Goal: Navigation & Orientation: Find specific page/section

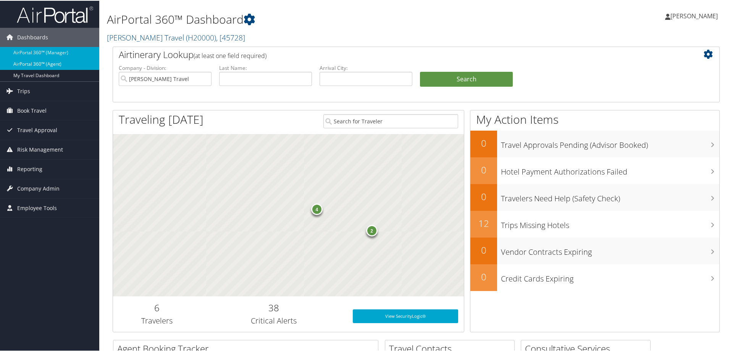
click at [46, 65] on link "AirPortal 360™ (Agent)" at bounding box center [49, 63] width 99 height 11
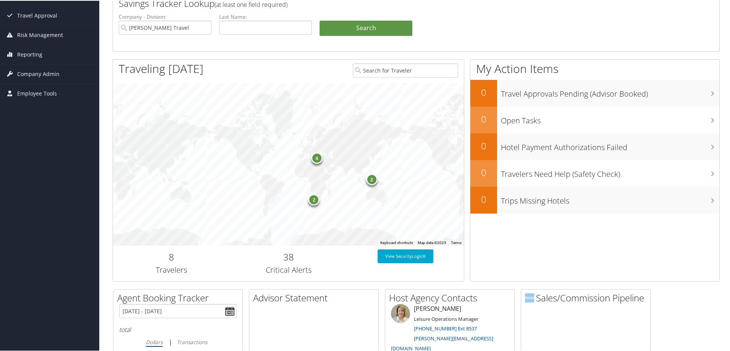
scroll to position [229, 0]
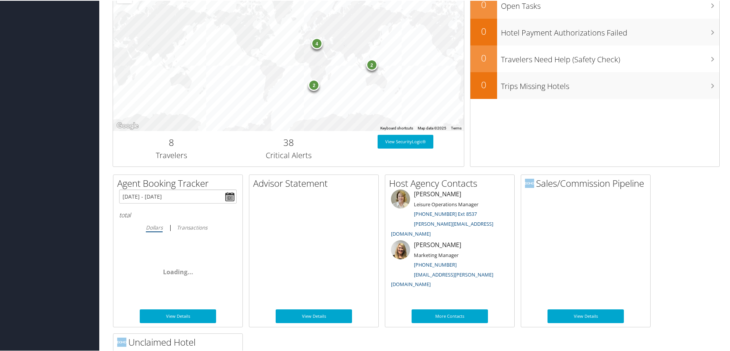
click at [316, 43] on div "4" at bounding box center [316, 42] width 11 height 11
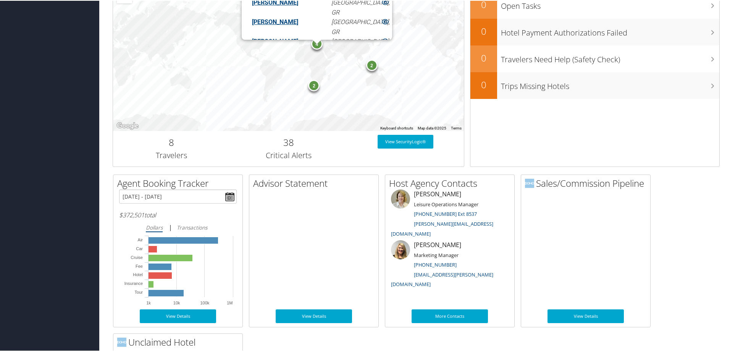
click at [369, 66] on div "2" at bounding box center [371, 64] width 11 height 11
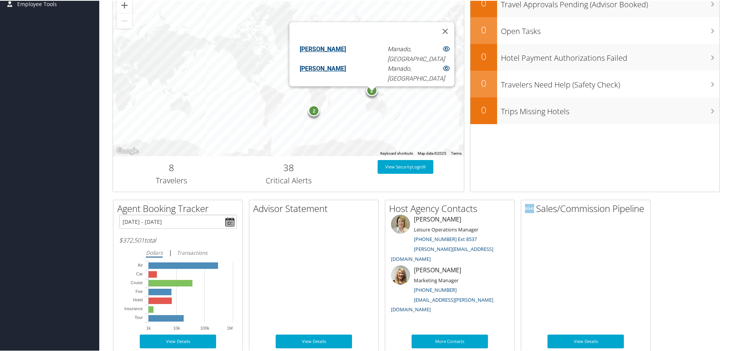
scroll to position [191, 0]
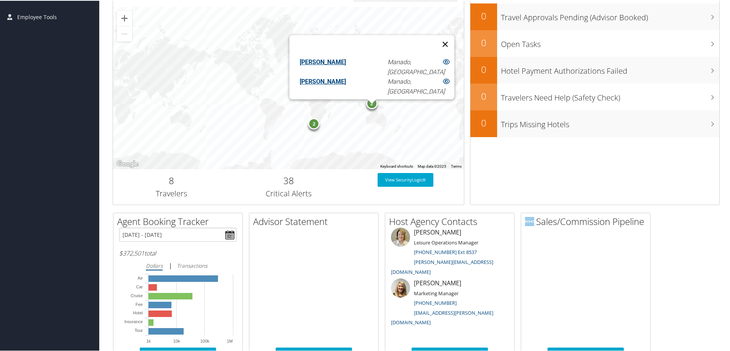
click at [436, 37] on button "Close" at bounding box center [445, 43] width 18 height 18
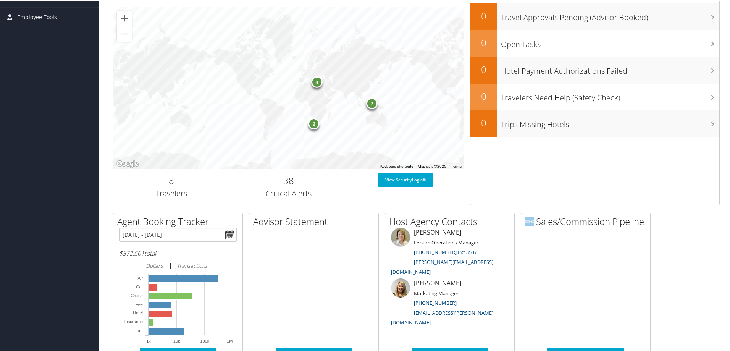
click at [312, 125] on div "2" at bounding box center [313, 122] width 11 height 11
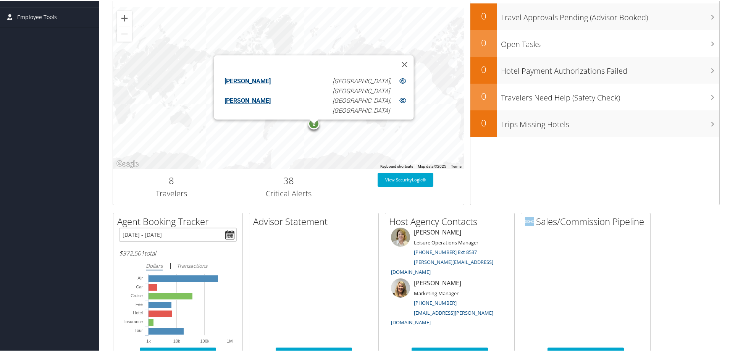
scroll to position [0, 0]
click at [395, 58] on button "Close" at bounding box center [404, 64] width 18 height 18
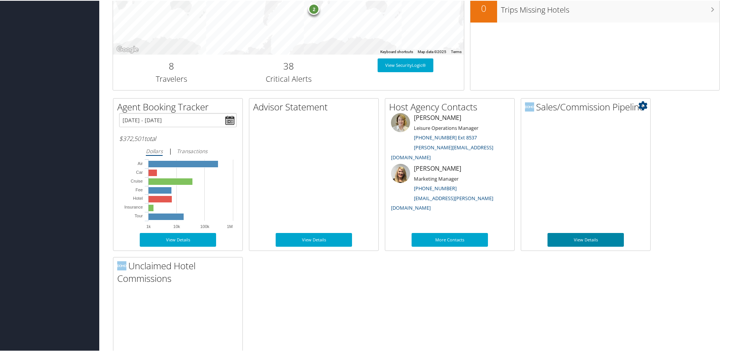
scroll to position [382, 0]
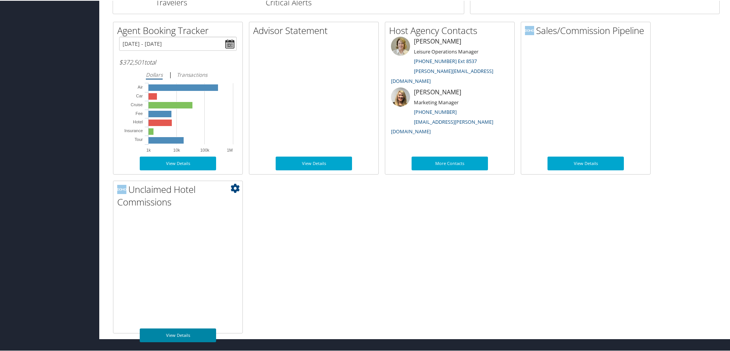
click at [175, 334] on link "View Details" at bounding box center [178, 335] width 76 height 14
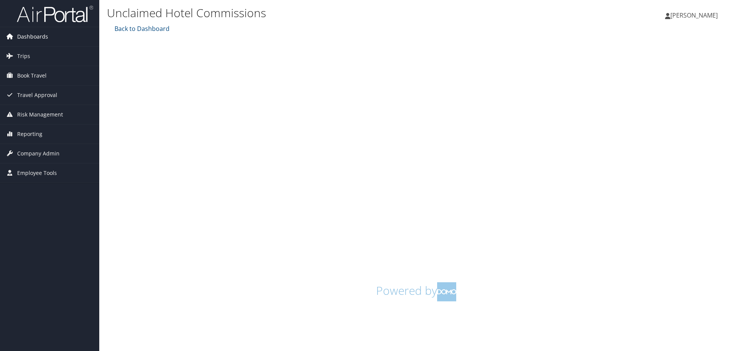
click at [35, 37] on span "Dashboards" at bounding box center [32, 36] width 31 height 19
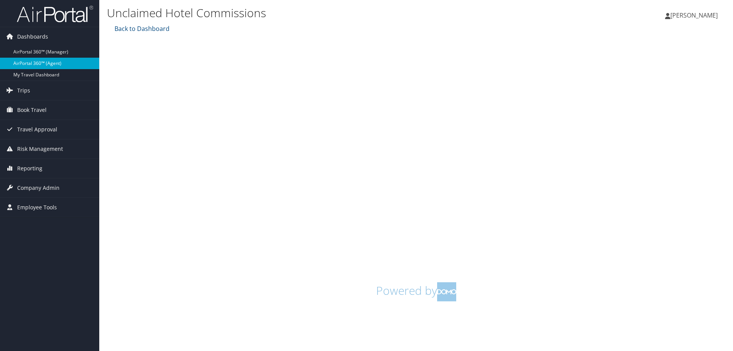
click at [36, 64] on link "AirPortal 360™ (Agent)" at bounding box center [49, 63] width 99 height 11
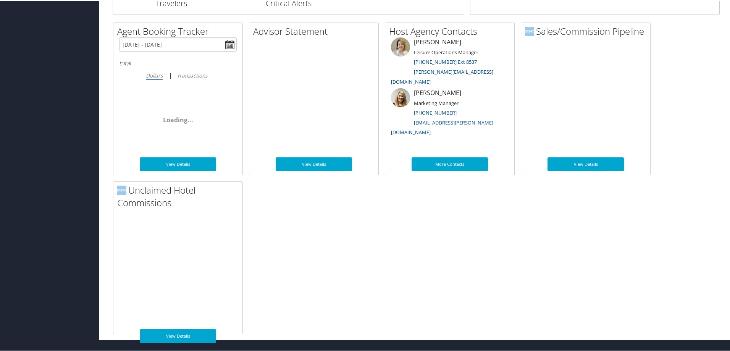
scroll to position [382, 0]
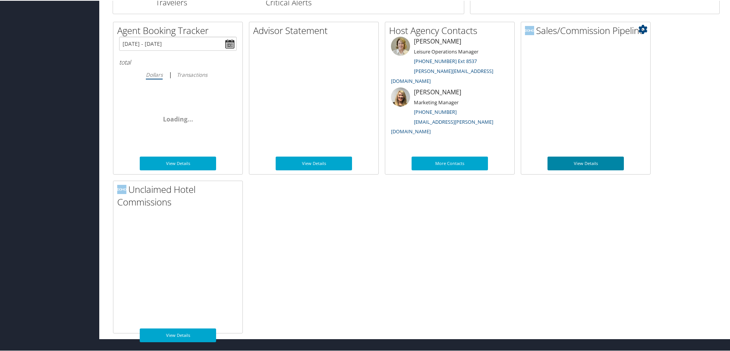
click at [586, 160] on link "View Details" at bounding box center [586, 163] width 76 height 14
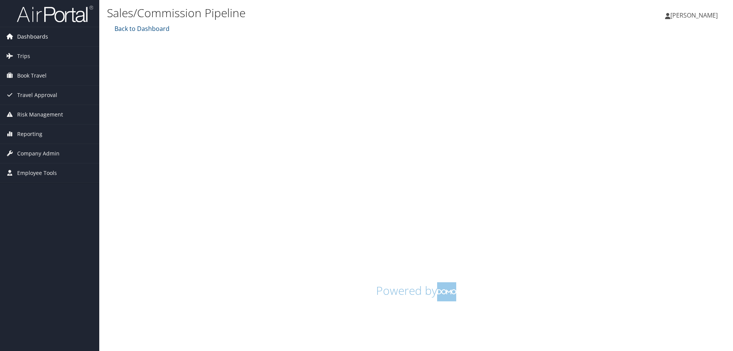
click at [40, 36] on span "Dashboards" at bounding box center [32, 36] width 31 height 19
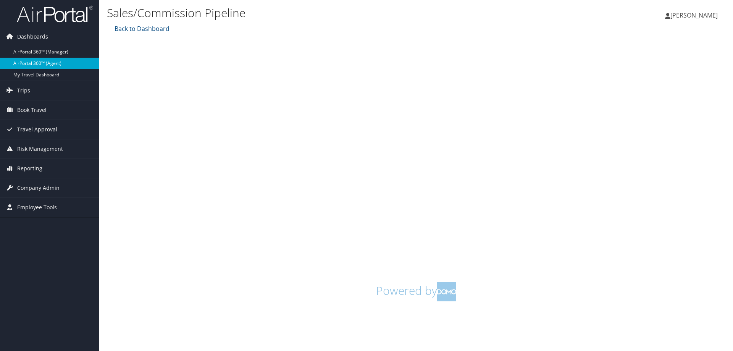
click at [35, 63] on link "AirPortal 360™ (Agent)" at bounding box center [49, 63] width 99 height 11
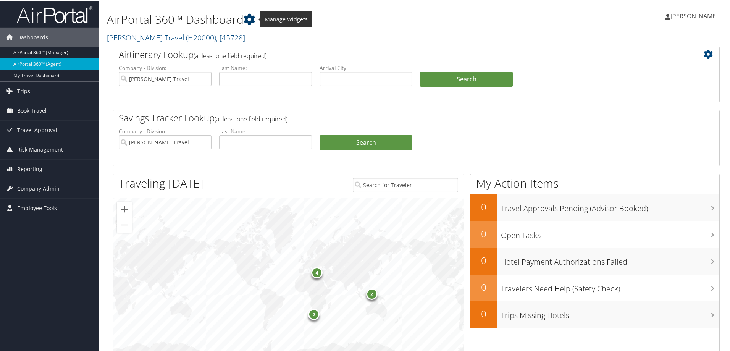
click at [251, 17] on icon at bounding box center [249, 18] width 11 height 11
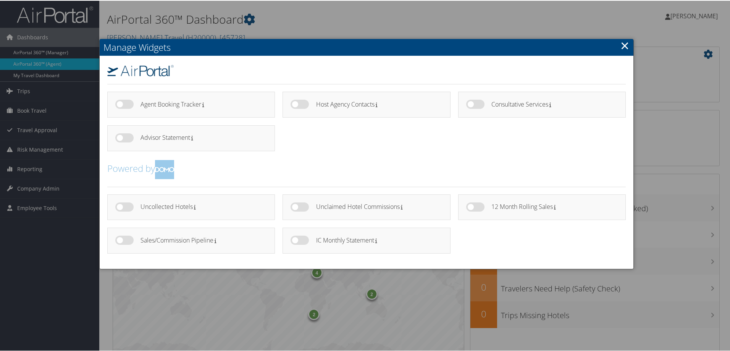
click at [303, 240] on label at bounding box center [300, 239] width 18 height 9
click at [299, 240] on input "checkbox" at bounding box center [297, 240] width 5 height 5
checkbox input "true"
click at [624, 44] on link "×" at bounding box center [625, 44] width 9 height 15
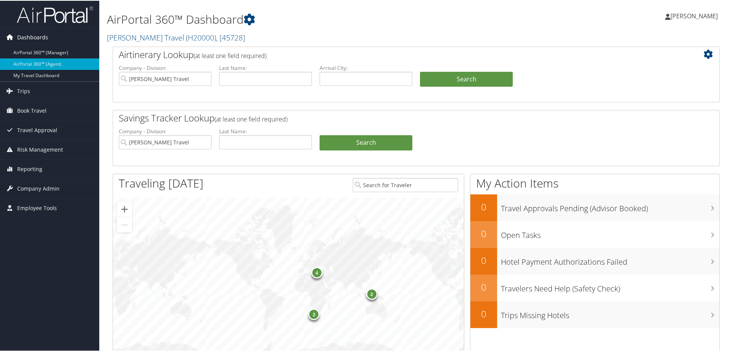
click at [23, 34] on span "Dashboards" at bounding box center [32, 36] width 31 height 19
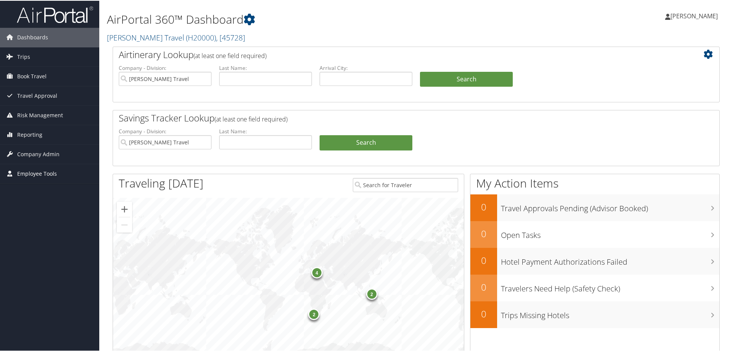
click at [37, 175] on span "Employee Tools" at bounding box center [37, 172] width 40 height 19
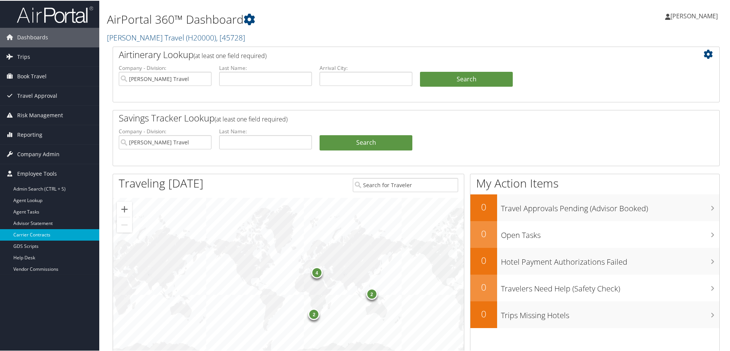
click at [32, 236] on link "Carrier Contracts" at bounding box center [49, 233] width 99 height 11
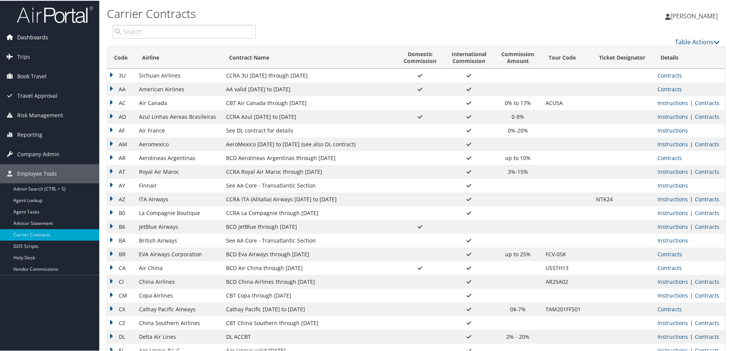
click at [35, 37] on span "Dashboards" at bounding box center [32, 36] width 31 height 19
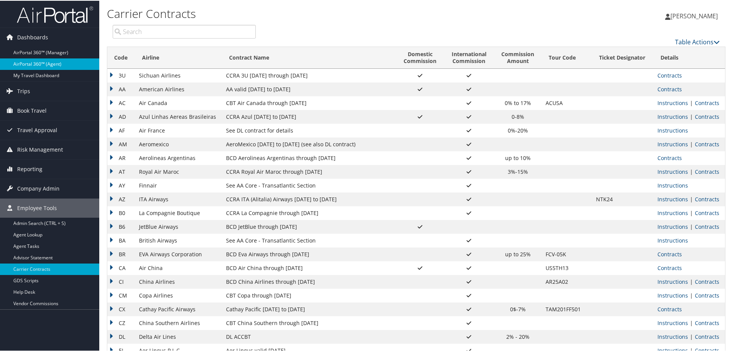
click at [28, 62] on link "AirPortal 360™ (Agent)" at bounding box center [49, 63] width 99 height 11
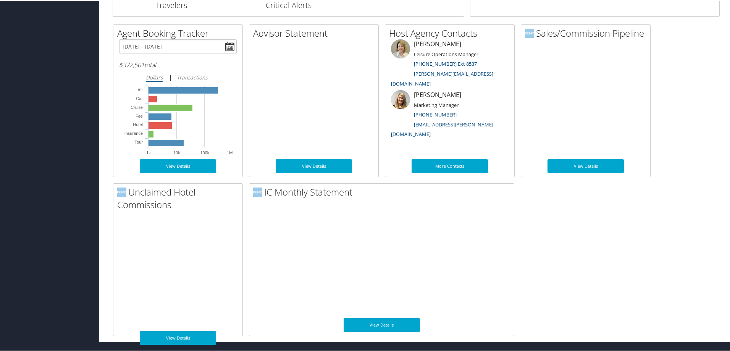
scroll to position [382, 0]
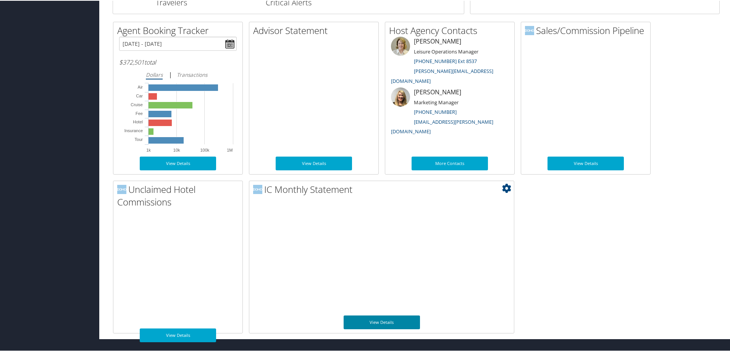
click at [387, 322] on link "View Details" at bounding box center [382, 322] width 76 height 14
